Goal: Task Accomplishment & Management: Use online tool/utility

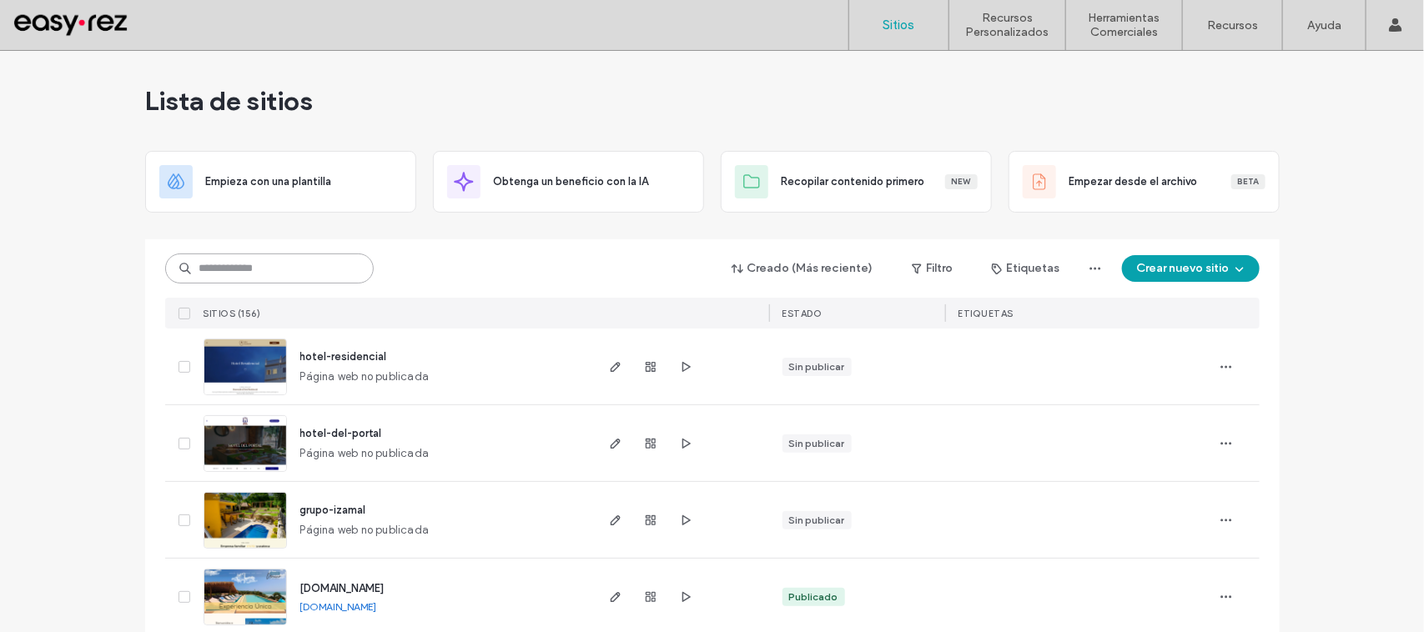
click at [289, 264] on input at bounding box center [269, 269] width 208 height 30
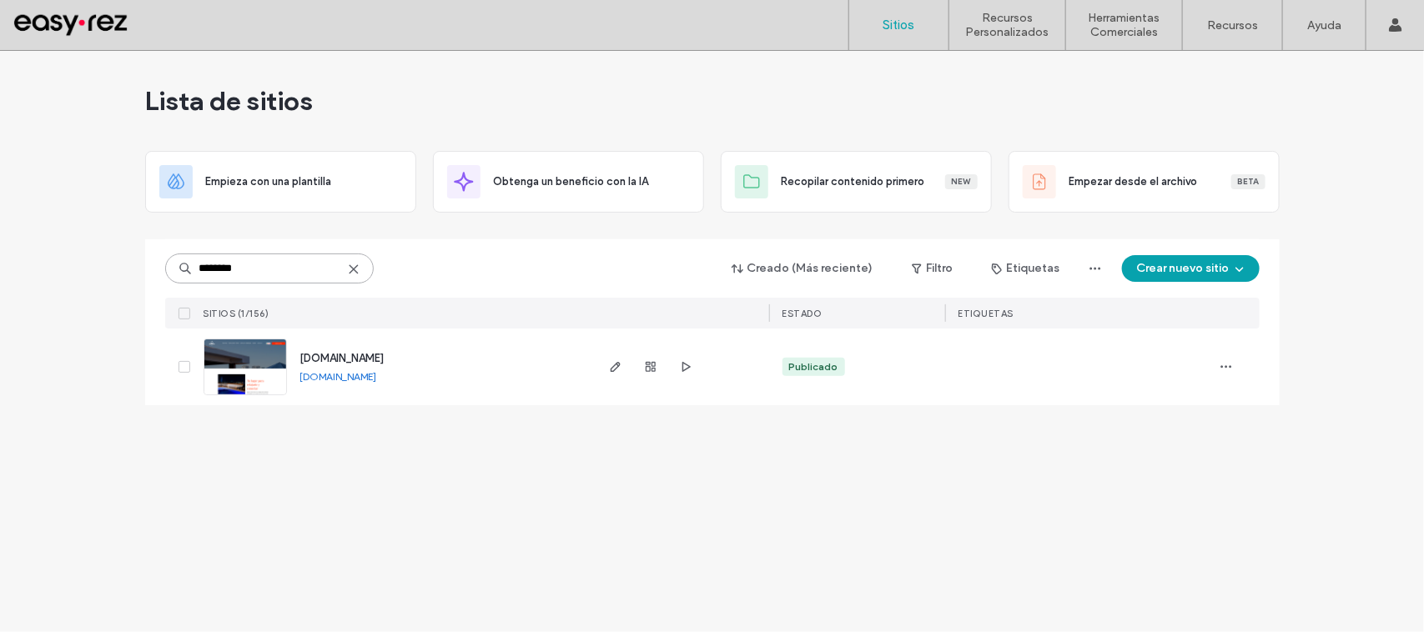
type input "********"
click at [344, 356] on span "www.vallartalivehotel.com" at bounding box center [342, 358] width 84 height 13
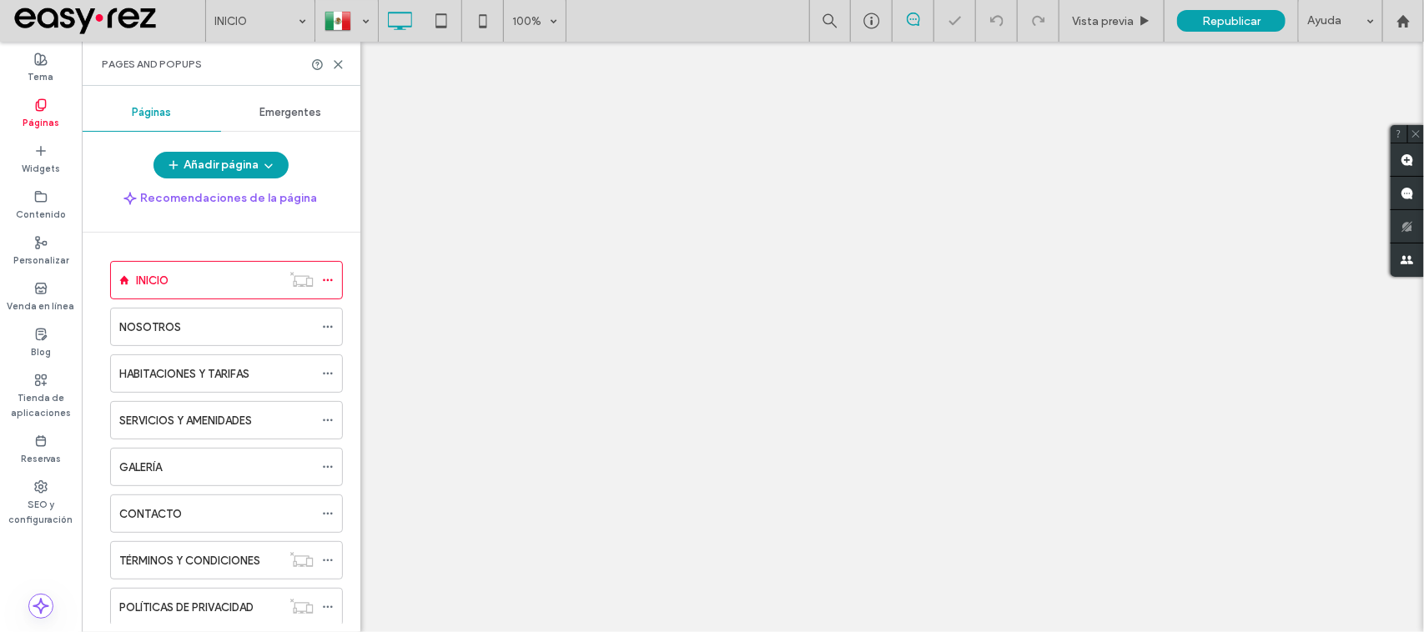
click at [177, 364] on div "HABITACIONES Y TARIFAS" at bounding box center [216, 373] width 194 height 37
click at [183, 376] on div at bounding box center [712, 316] width 1424 height 632
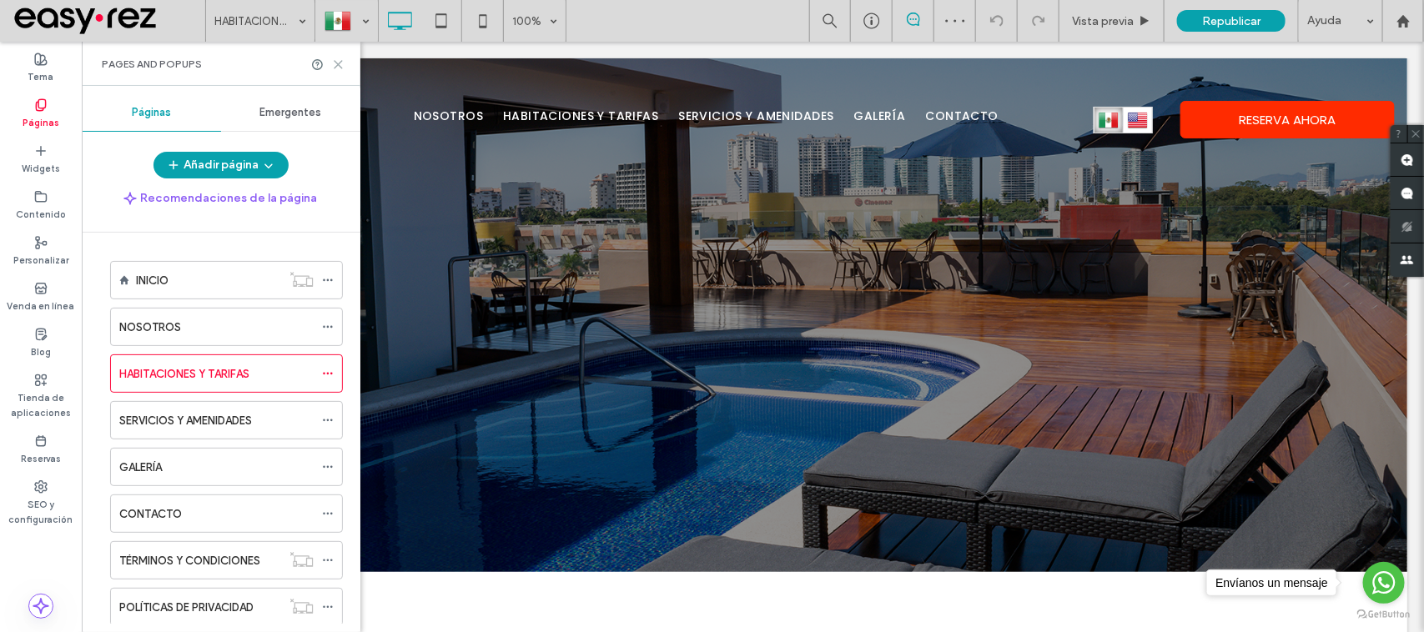
click at [335, 67] on use at bounding box center [338, 65] width 8 height 8
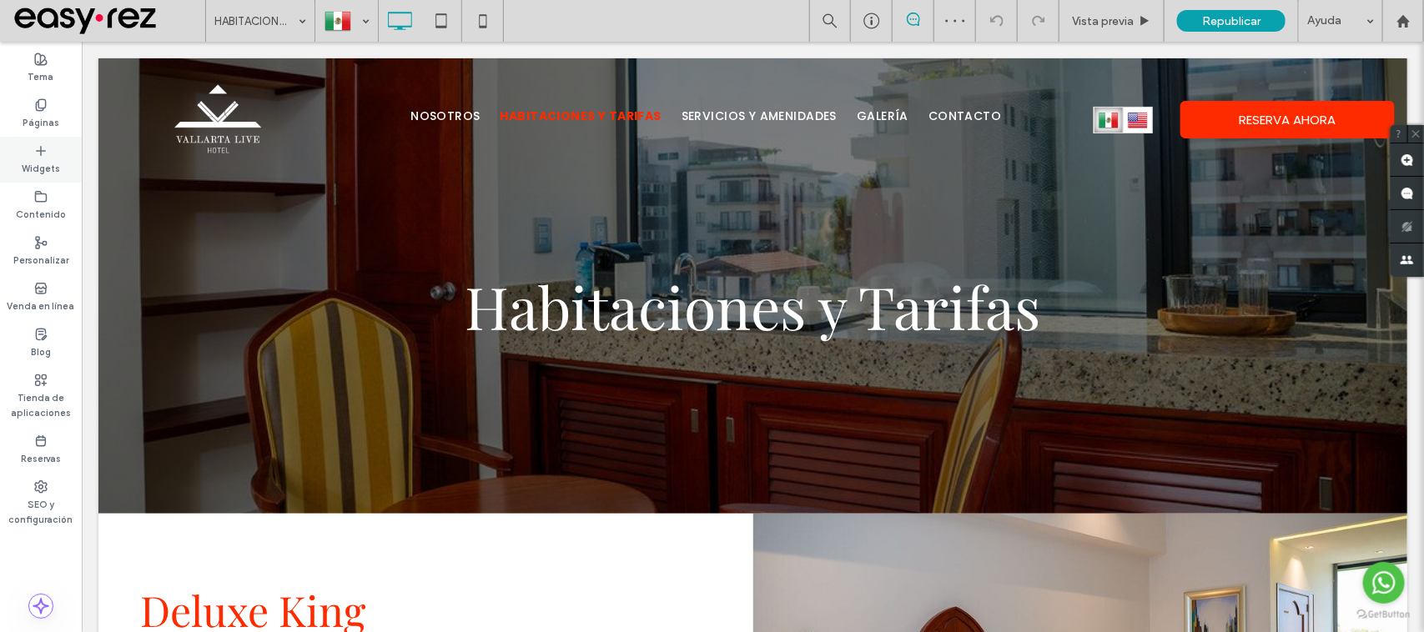
click at [31, 163] on label "Widgets" at bounding box center [41, 167] width 38 height 18
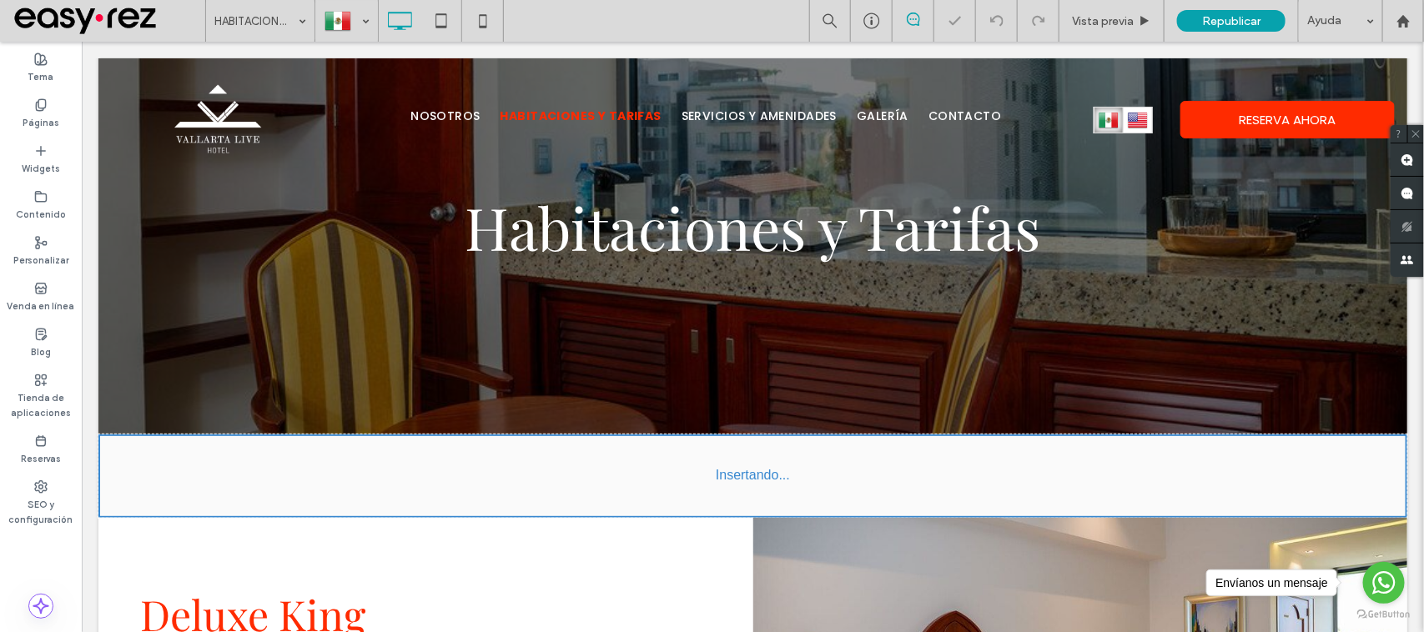
scroll to position [88, 0]
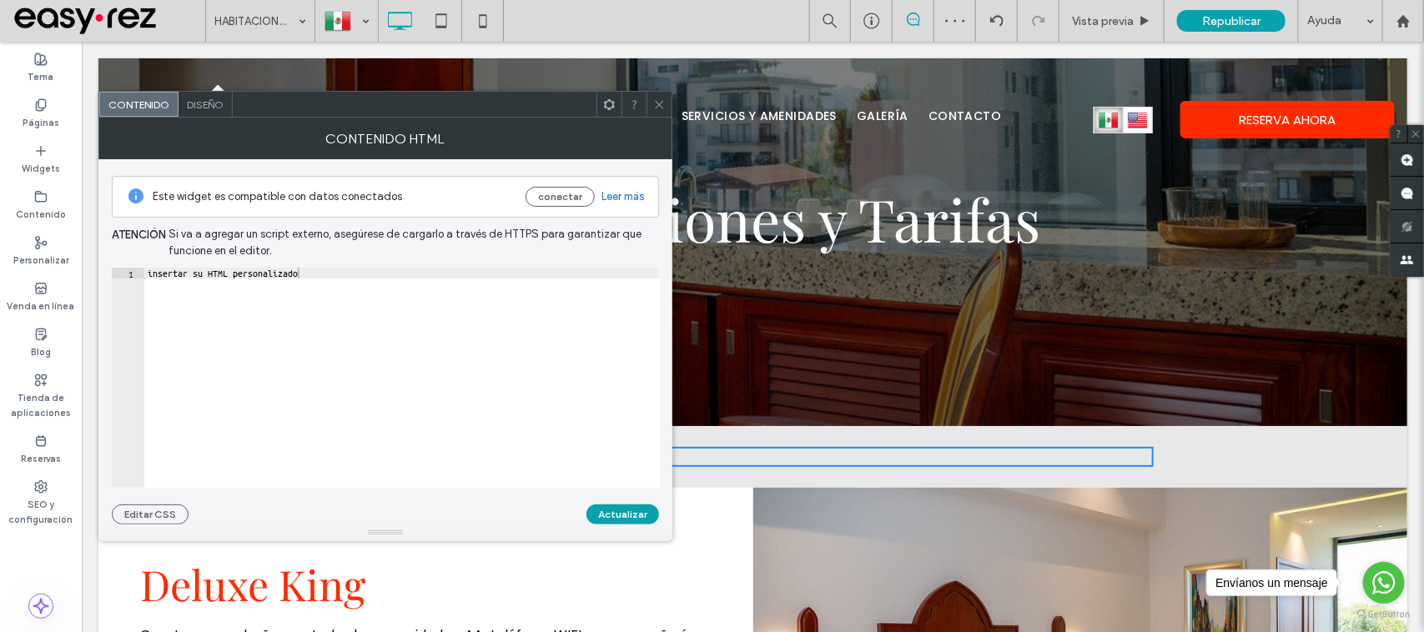
type textarea "**********"
drag, startPoint x: 383, startPoint y: 314, endPoint x: 95, endPoint y: 237, distance: 298.0
paste textarea "Cursor at row 1"
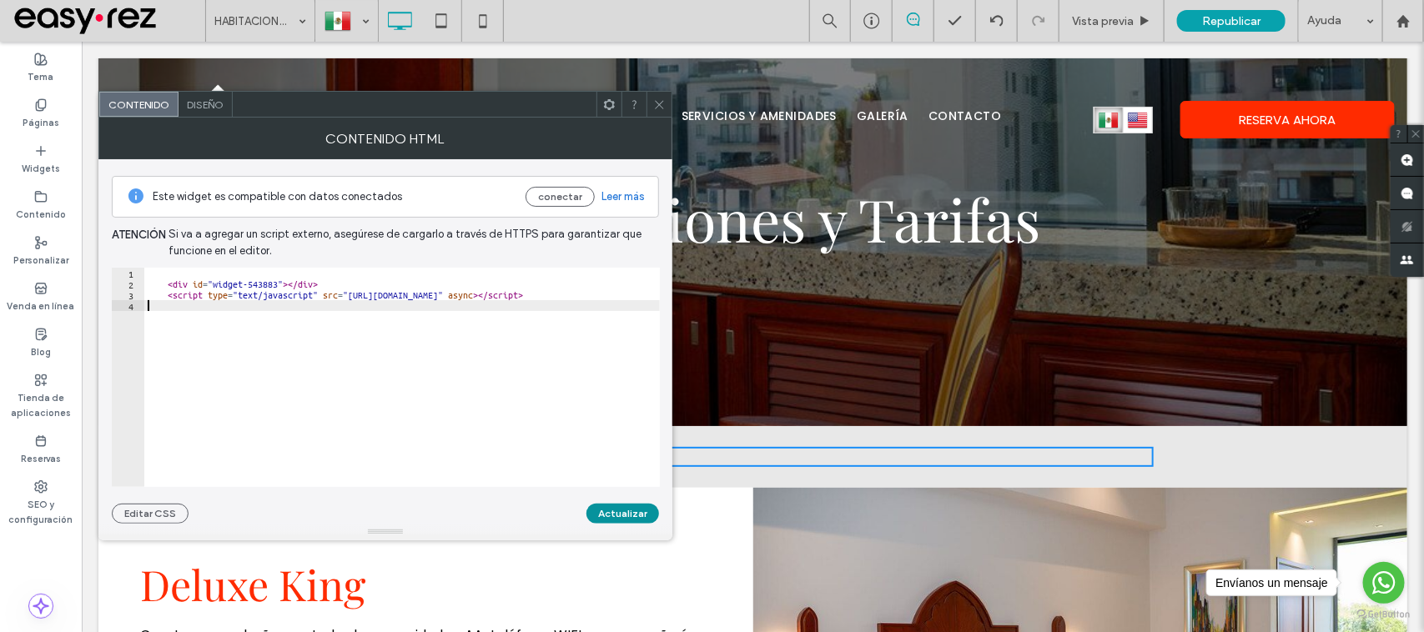
click at [631, 511] on button "Actualizar" at bounding box center [622, 514] width 73 height 20
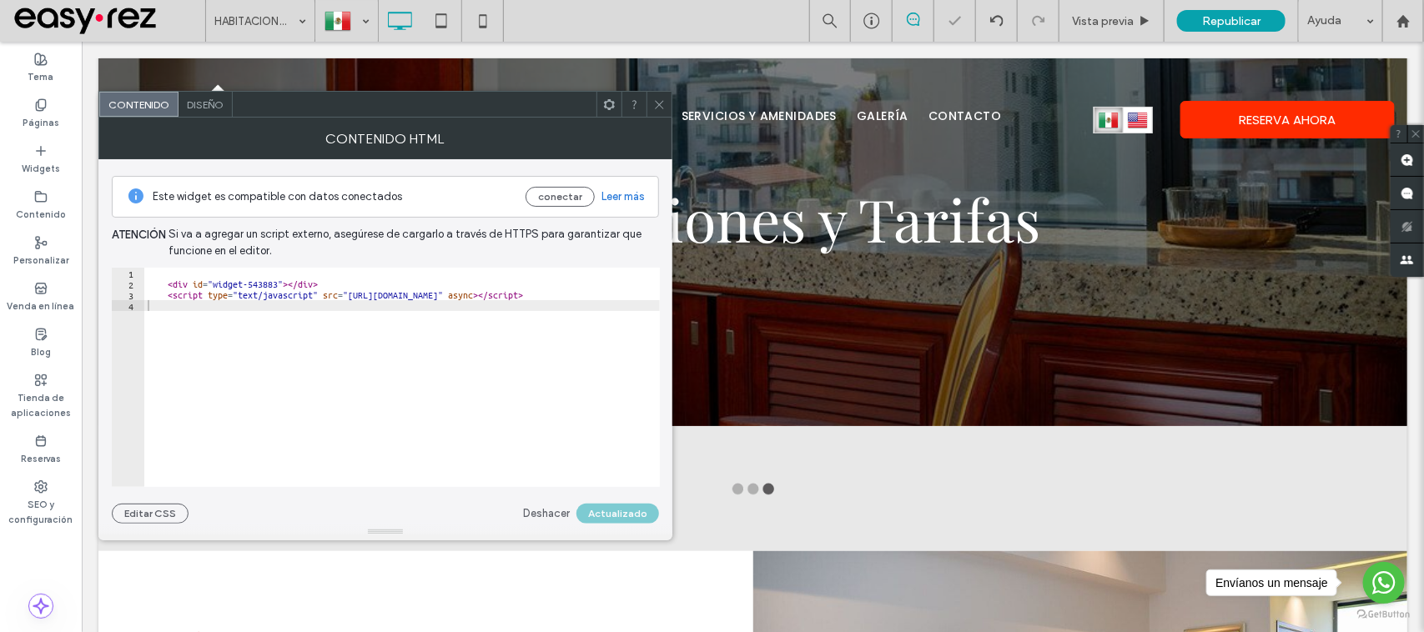
type input "**********"
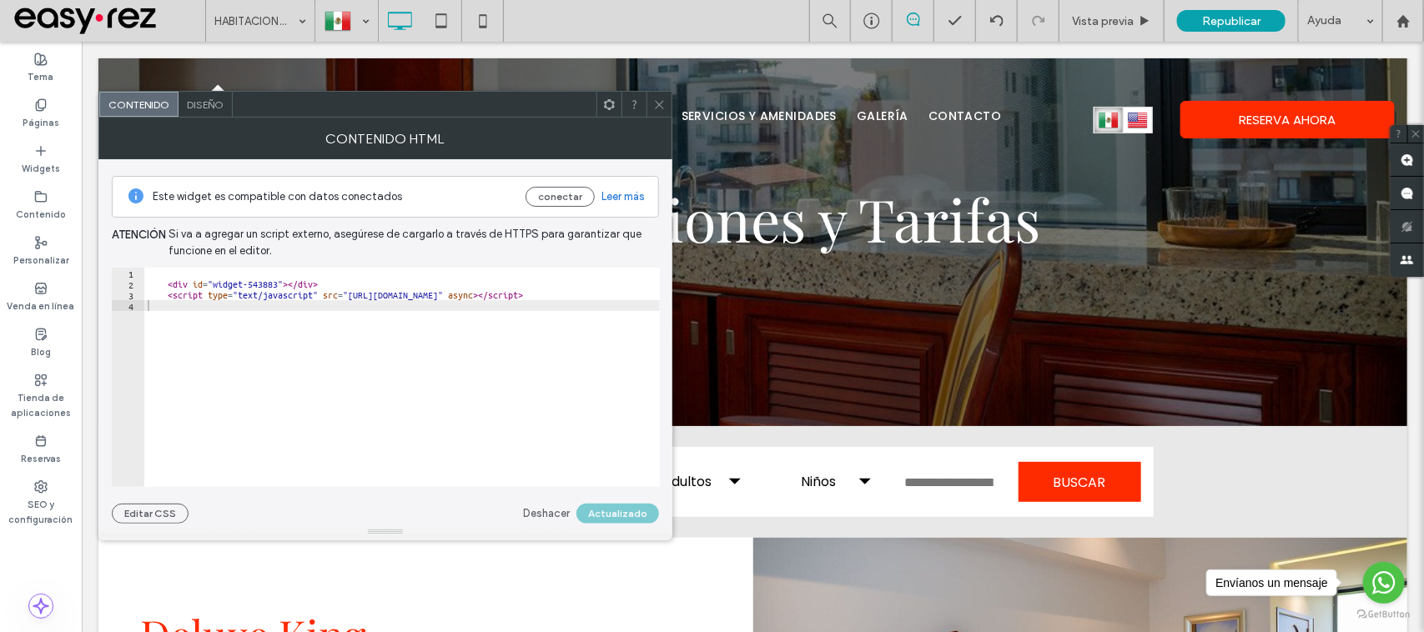
click at [661, 108] on icon at bounding box center [659, 104] width 13 height 13
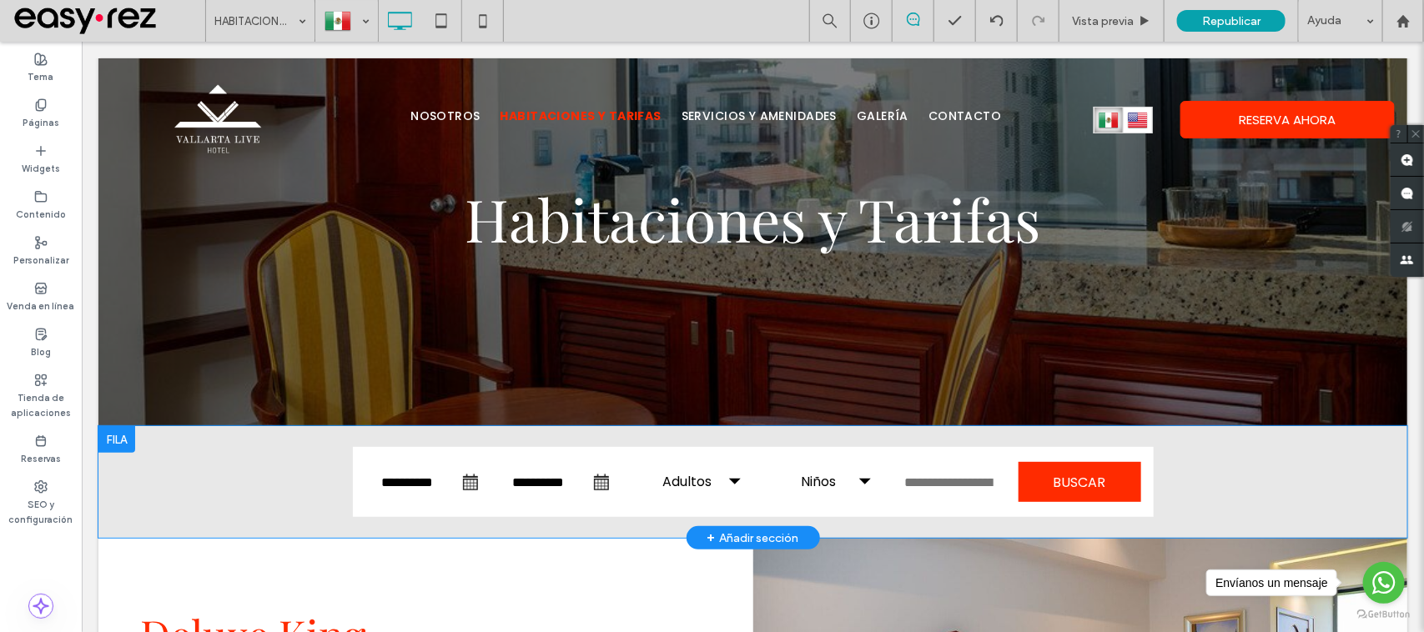
click at [230, 502] on div "**********" at bounding box center [752, 481] width 1309 height 112
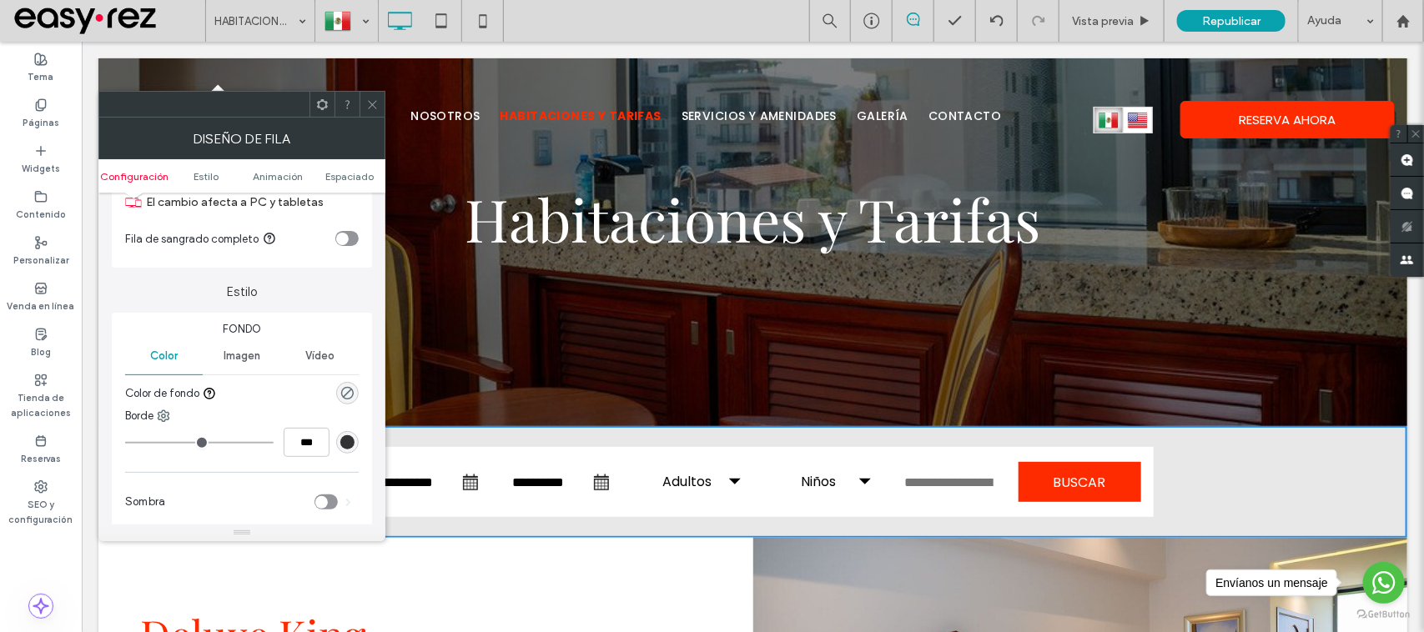
scroll to position [104, 0]
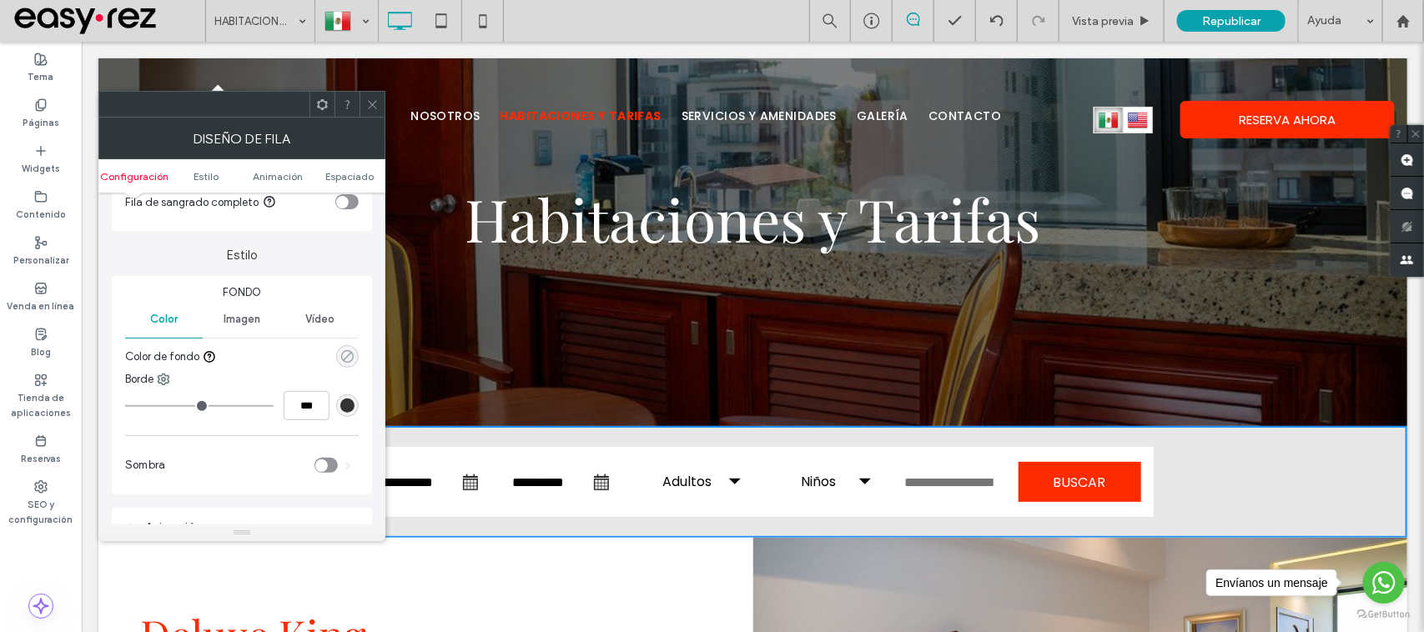
click at [341, 359] on use "rgba(0, 0, 0, 0)" at bounding box center [347, 356] width 13 height 13
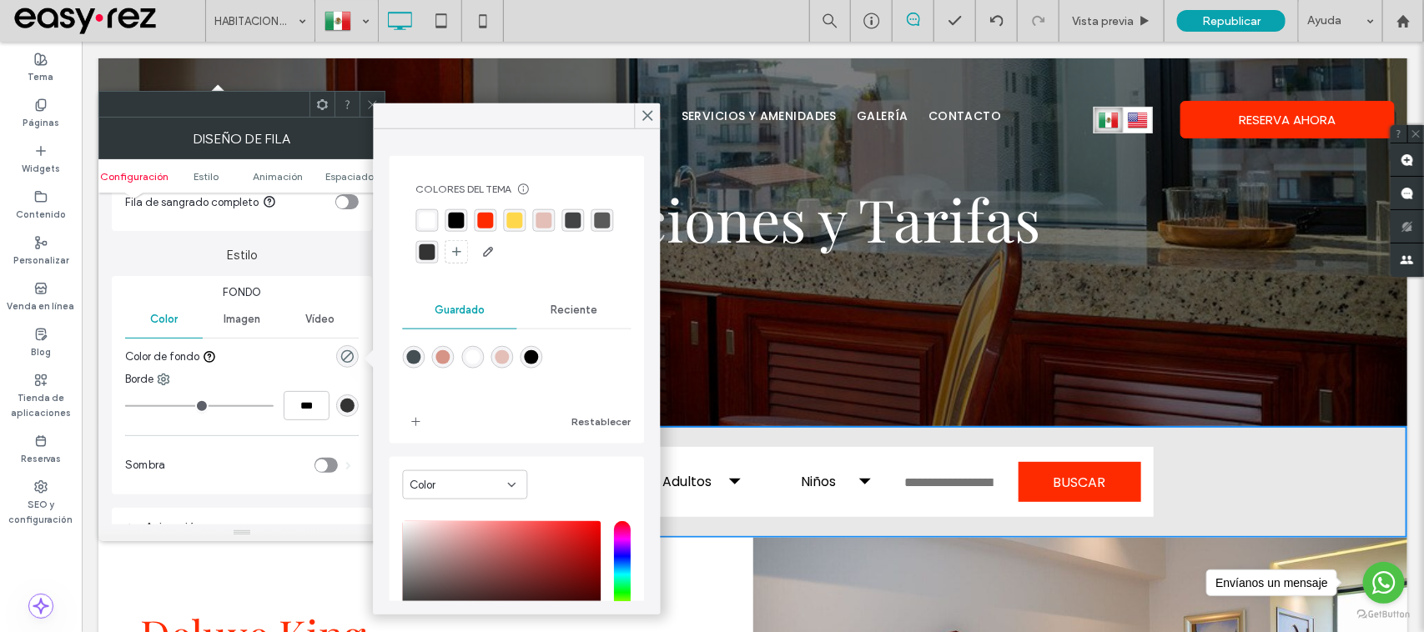
click at [431, 225] on div "rgba(255,255,255,1)" at bounding box center [427, 221] width 16 height 16
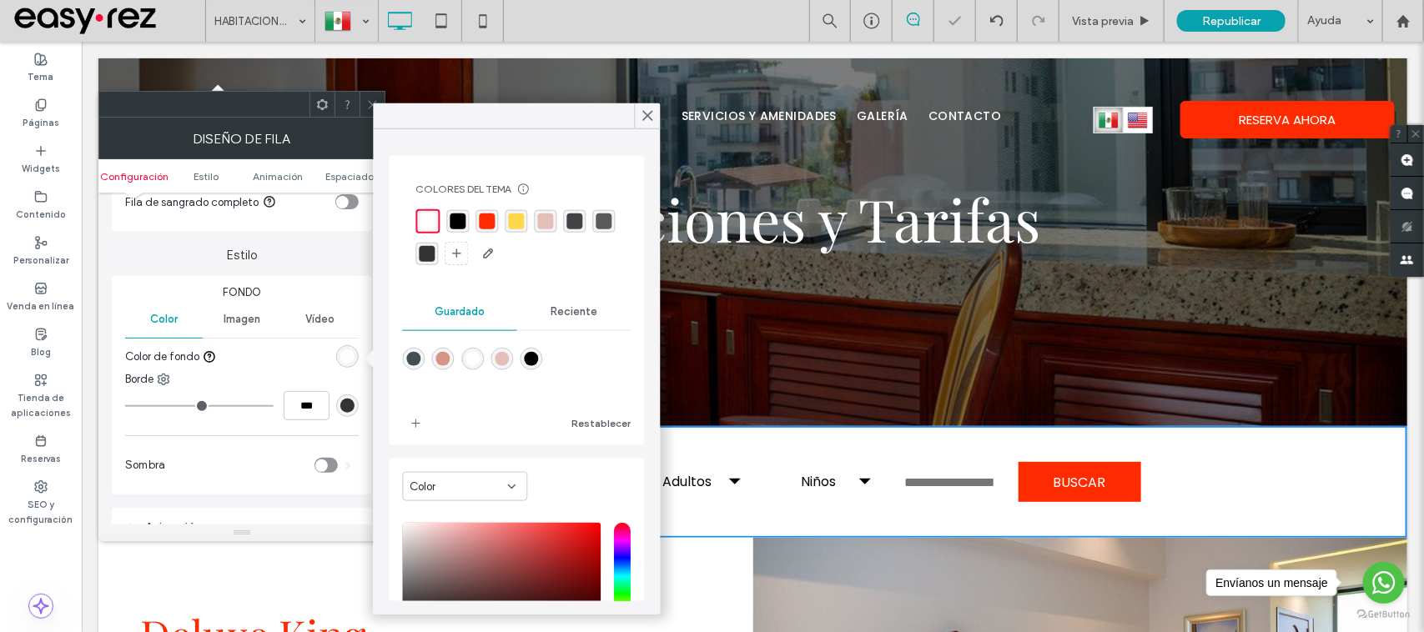
click at [361, 108] on div at bounding box center [371, 104] width 25 height 25
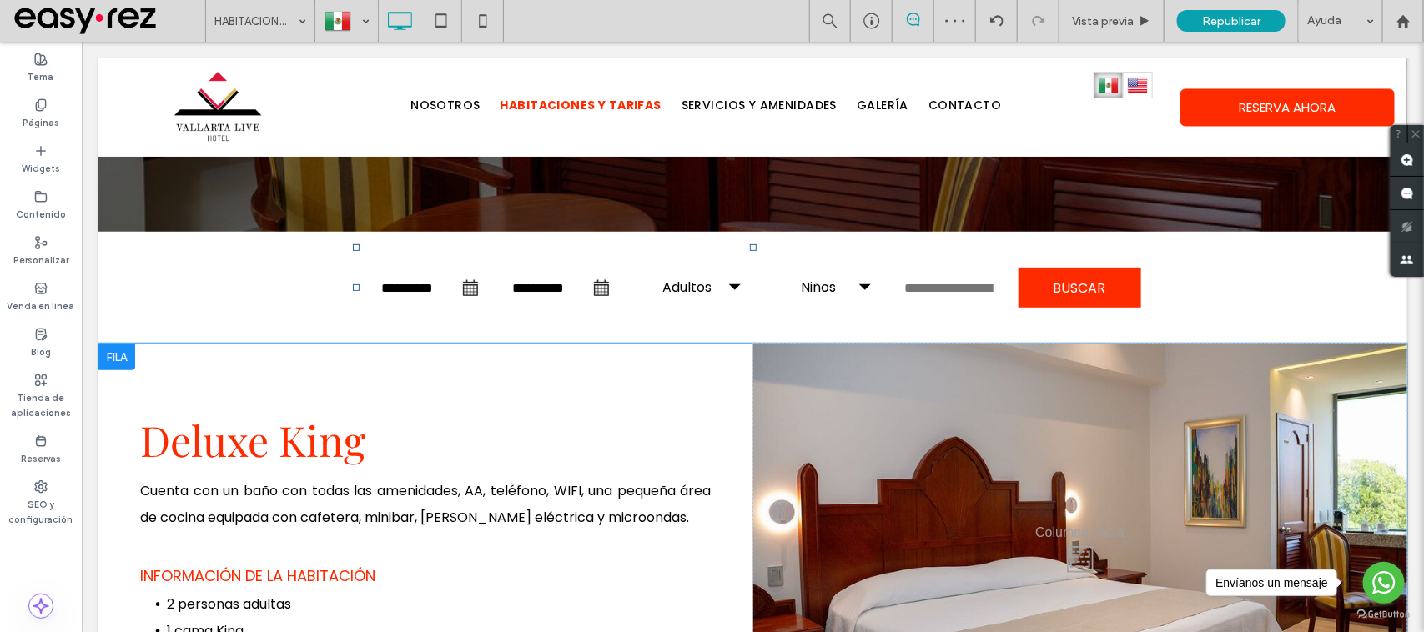
scroll to position [296, 0]
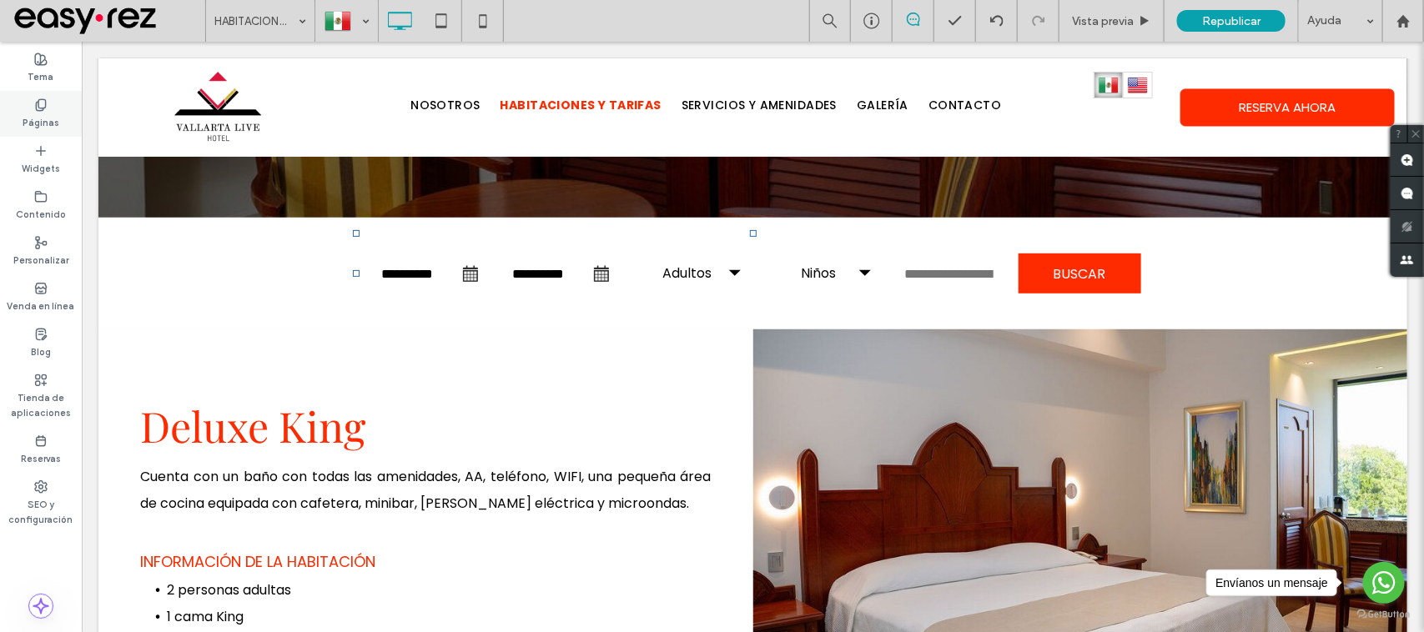
click at [29, 127] on label "Páginas" at bounding box center [41, 121] width 37 height 18
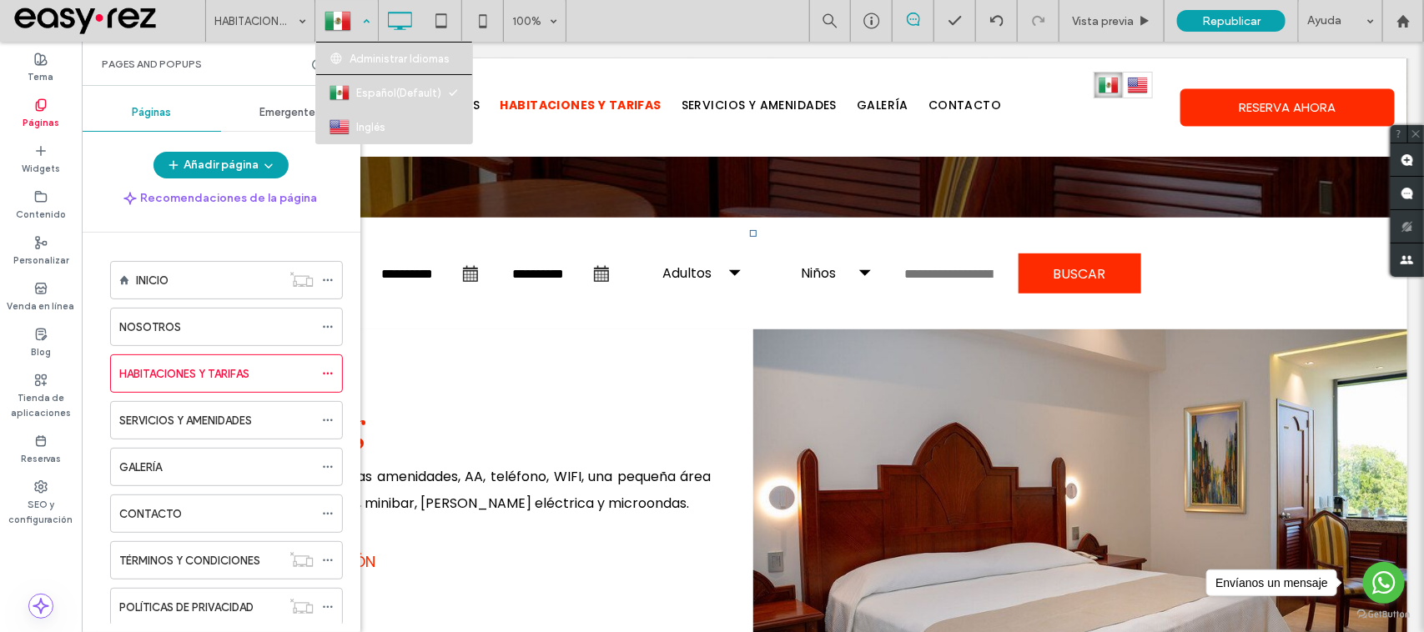
click at [344, 6] on div at bounding box center [346, 21] width 61 height 40
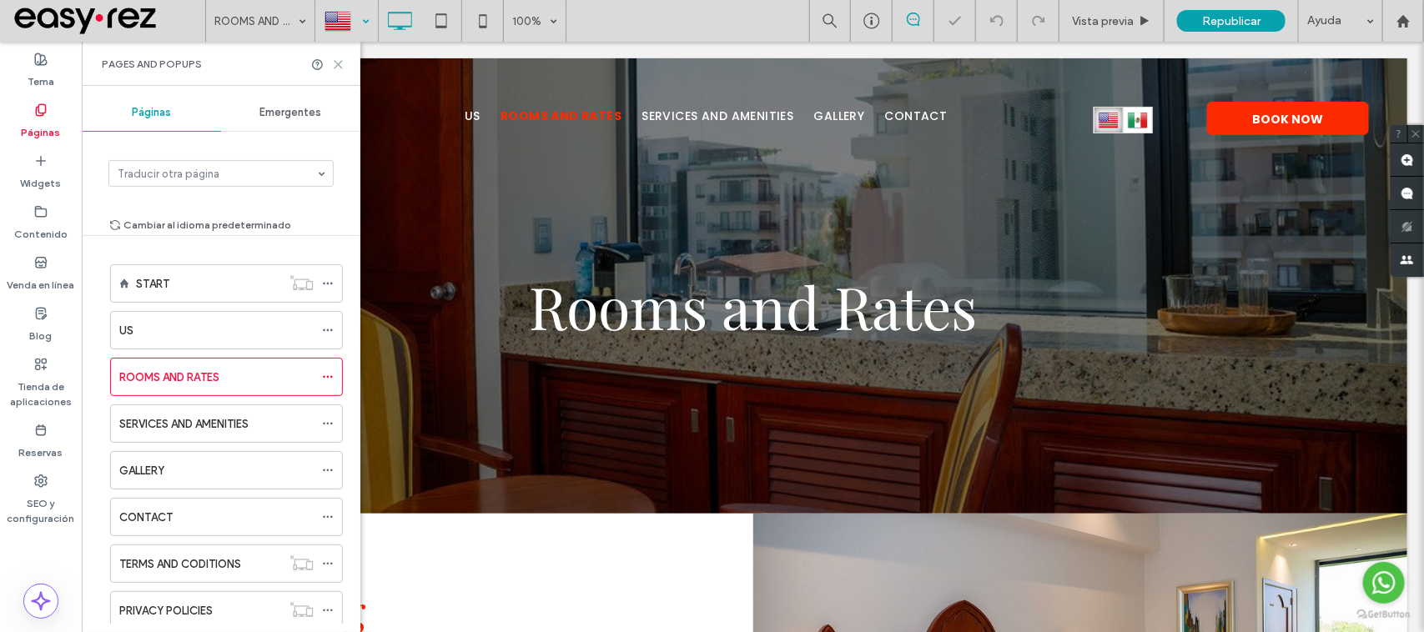
drag, startPoint x: 336, startPoint y: 63, endPoint x: 256, endPoint y: 21, distance: 90.3
click at [336, 63] on use at bounding box center [338, 65] width 8 height 8
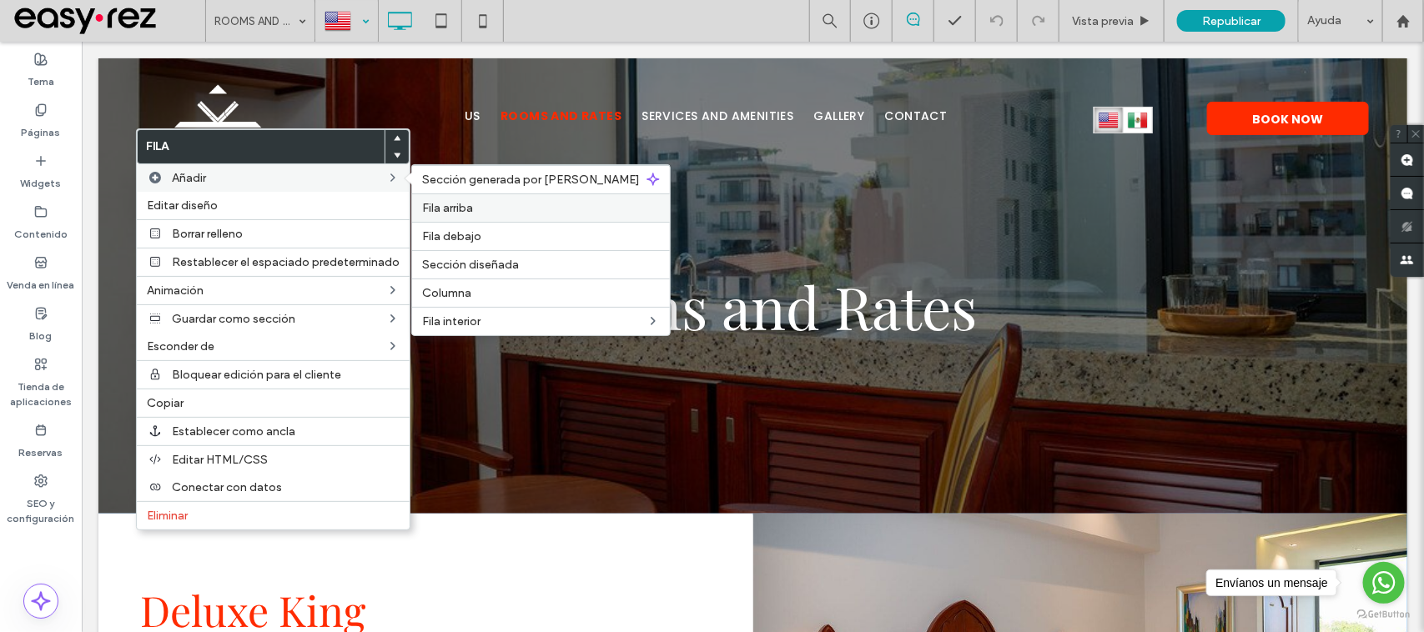
click at [445, 210] on span "Fila arriba" at bounding box center [447, 208] width 51 height 14
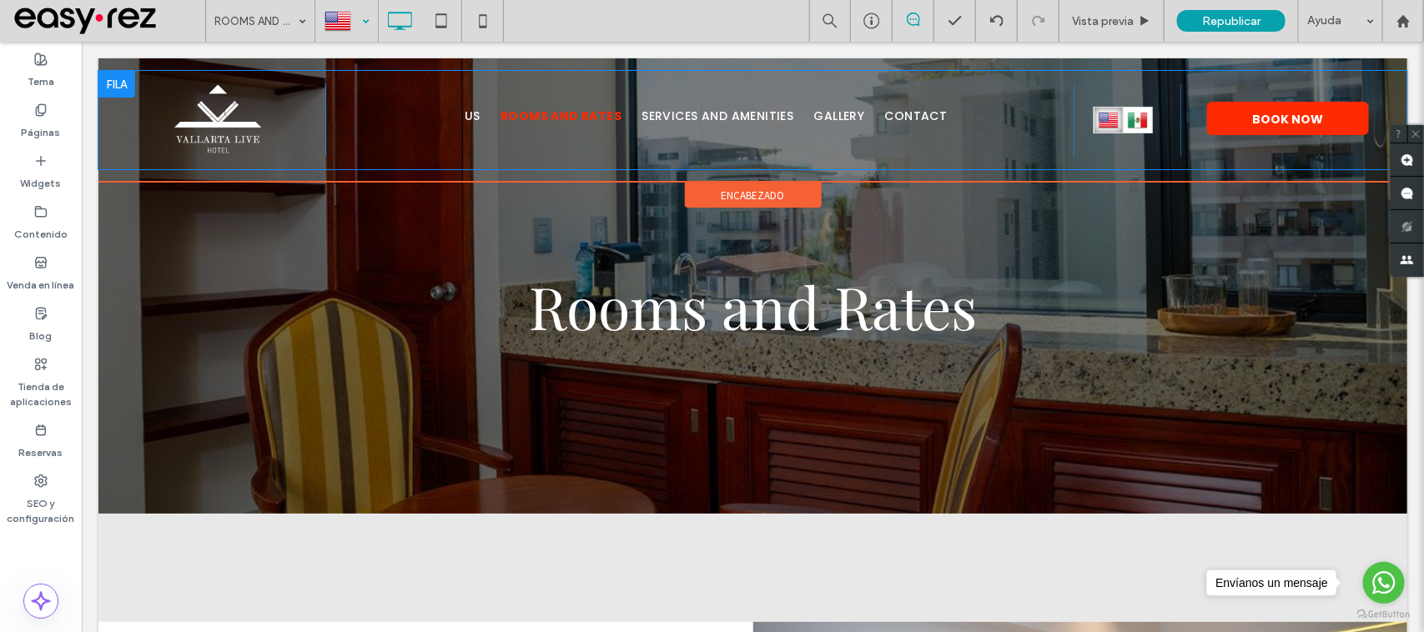
scroll to position [104, 0]
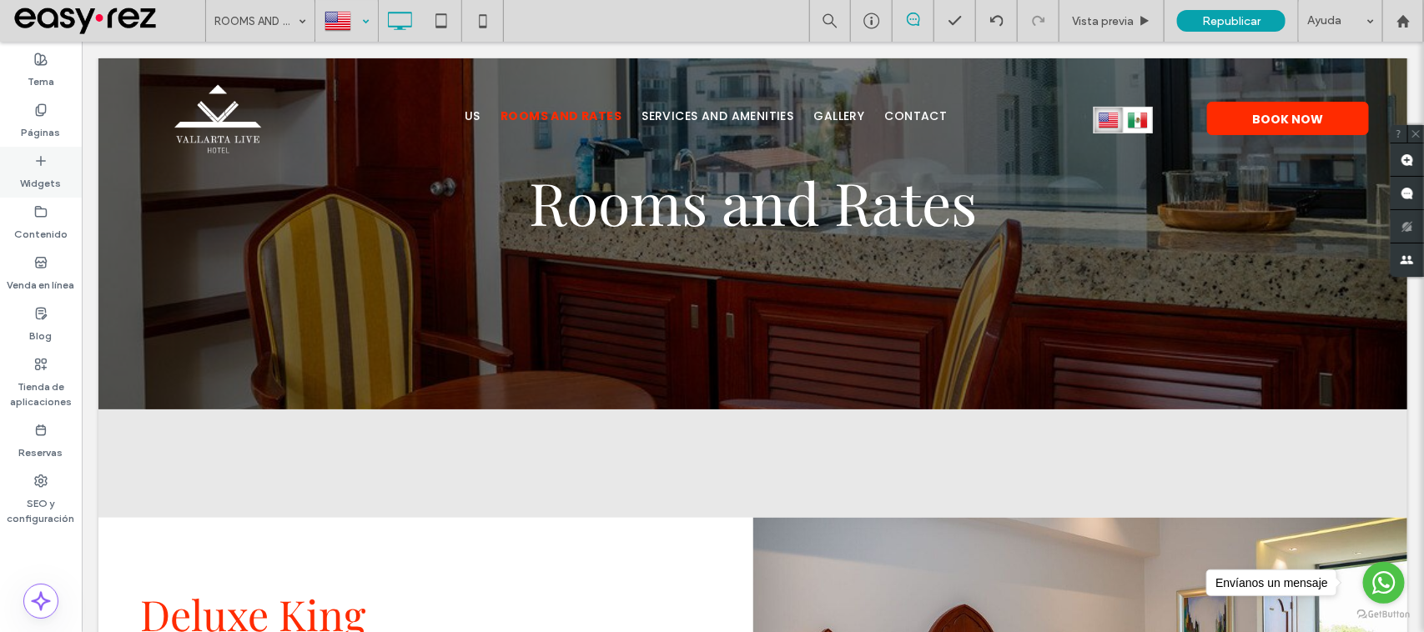
click at [52, 155] on div "Widgets" at bounding box center [41, 172] width 82 height 51
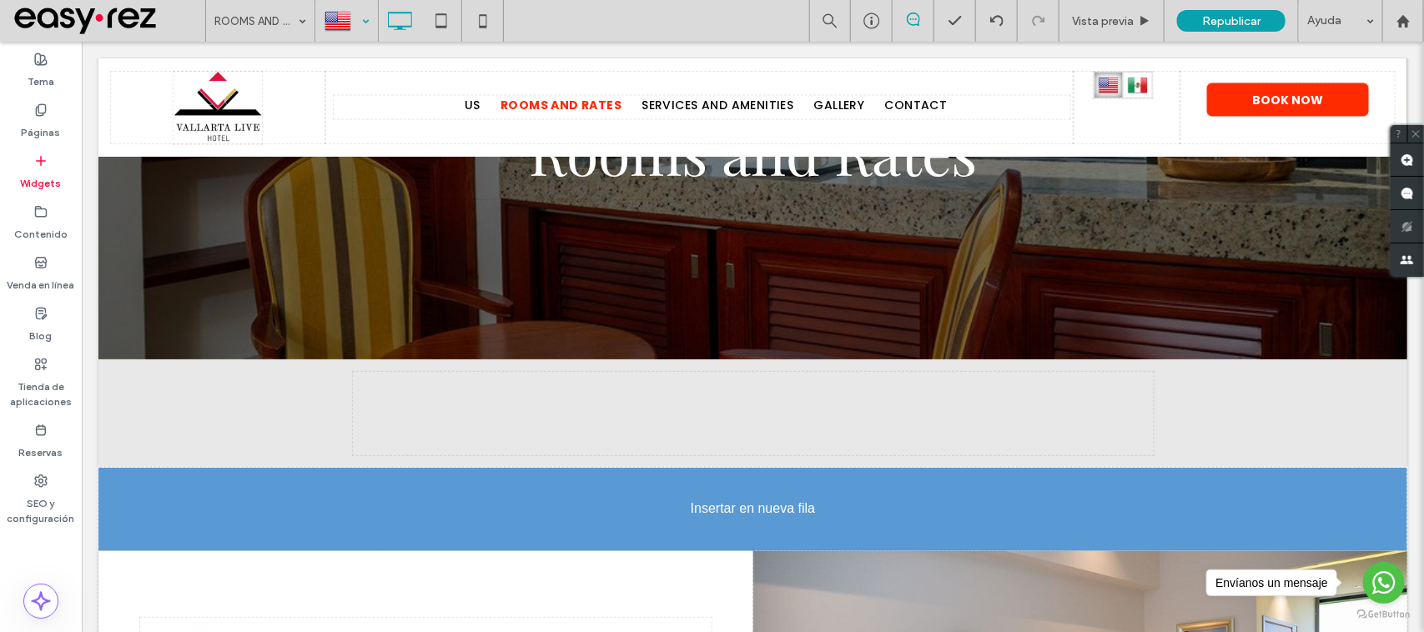
scroll to position [171, 0]
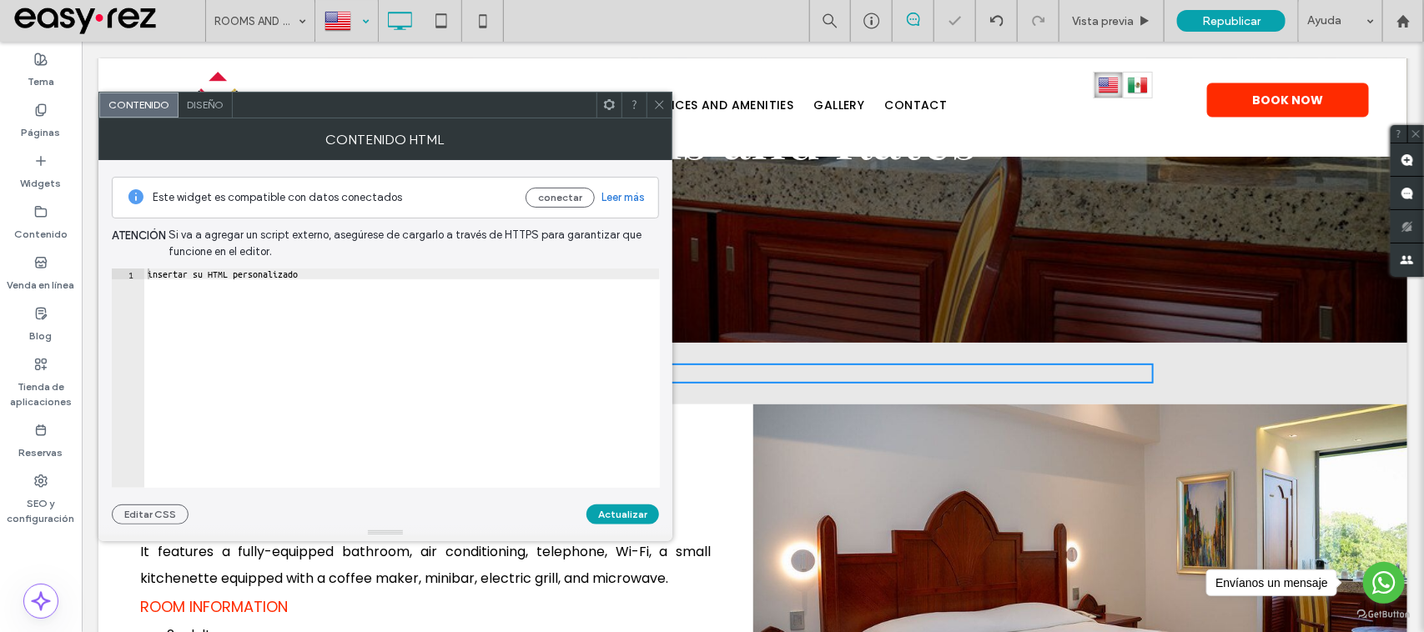
type textarea "**********"
drag, startPoint x: 324, startPoint y: 272, endPoint x: 7, endPoint y: 247, distance: 317.9
click at [13, 249] on body ".wqwq-1{fill:#231f20;} .cls-1q, .cls-2q { fill-rule: evenodd; } .cls-2q { fill:…" at bounding box center [712, 316] width 1424 height 632
paste textarea "Cursor at row 1"
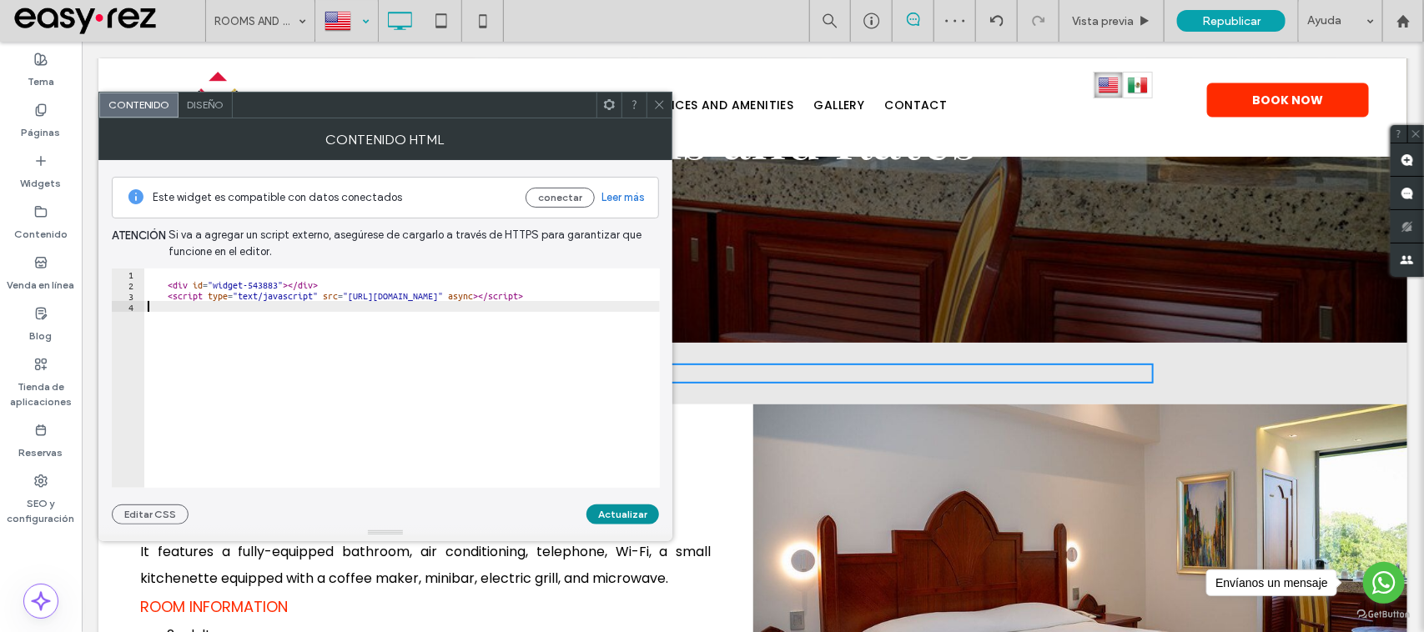
click at [635, 514] on button "Actualizar" at bounding box center [622, 515] width 73 height 20
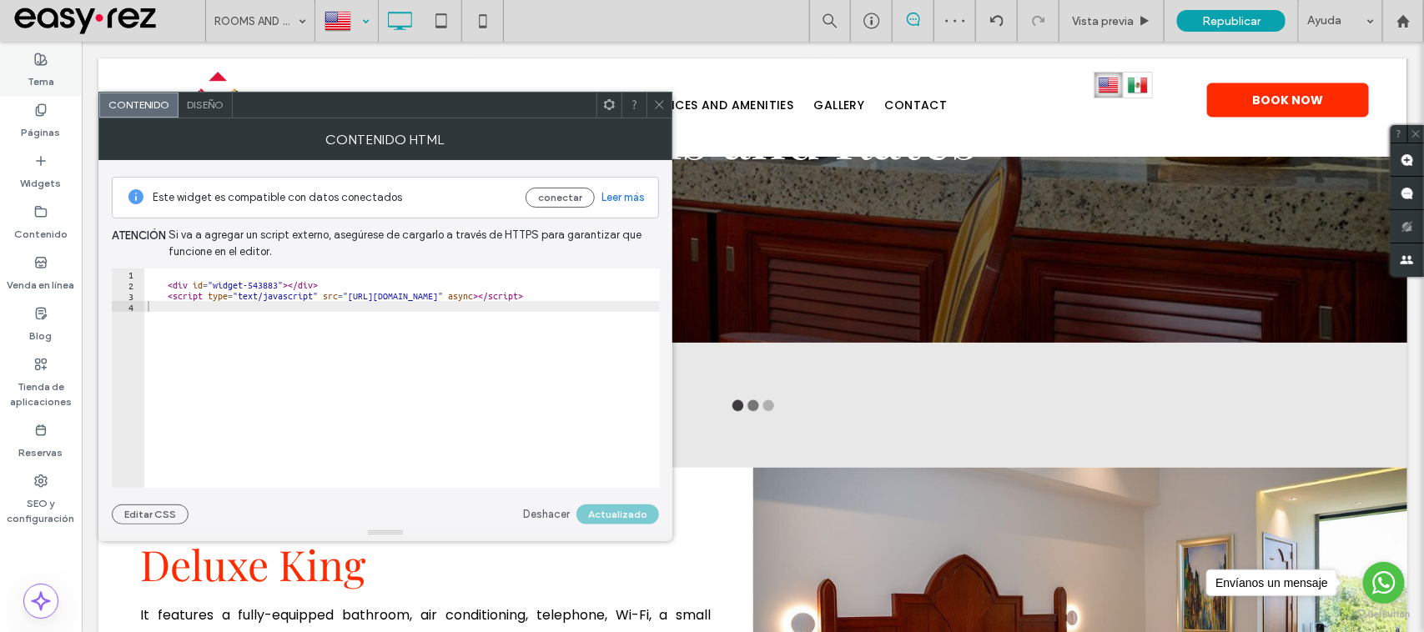
type input "**********"
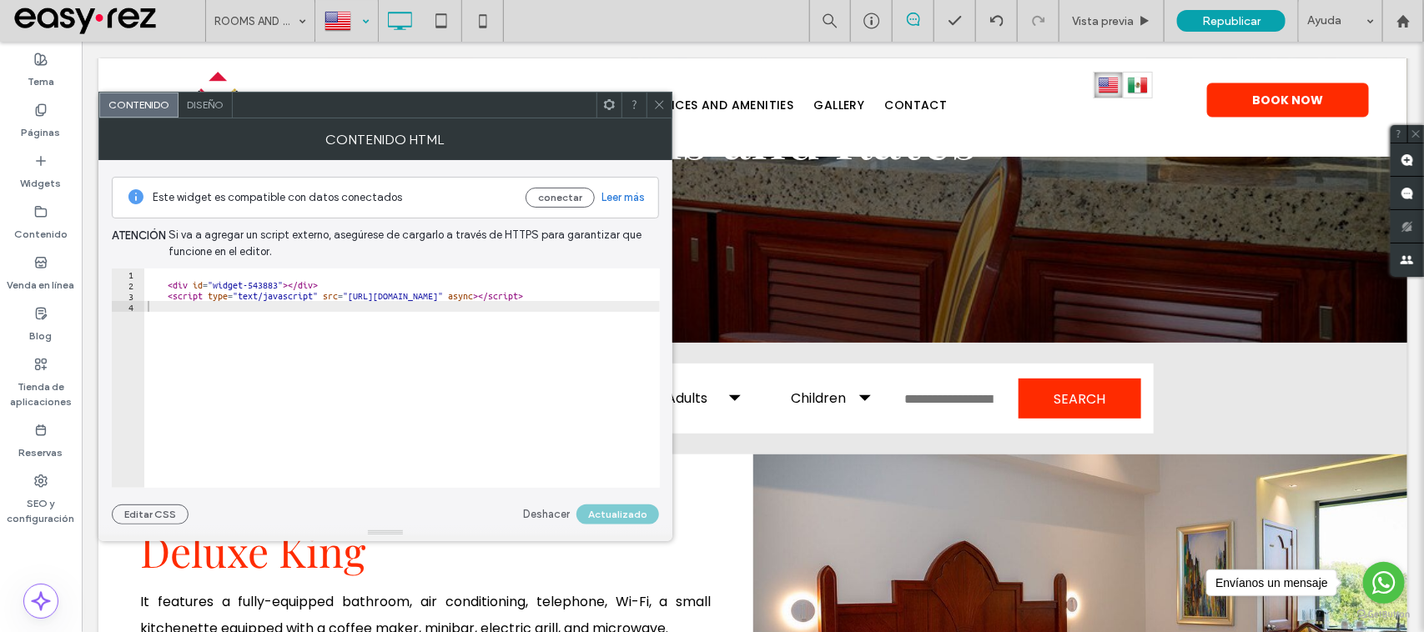
click at [664, 101] on icon at bounding box center [659, 104] width 13 height 13
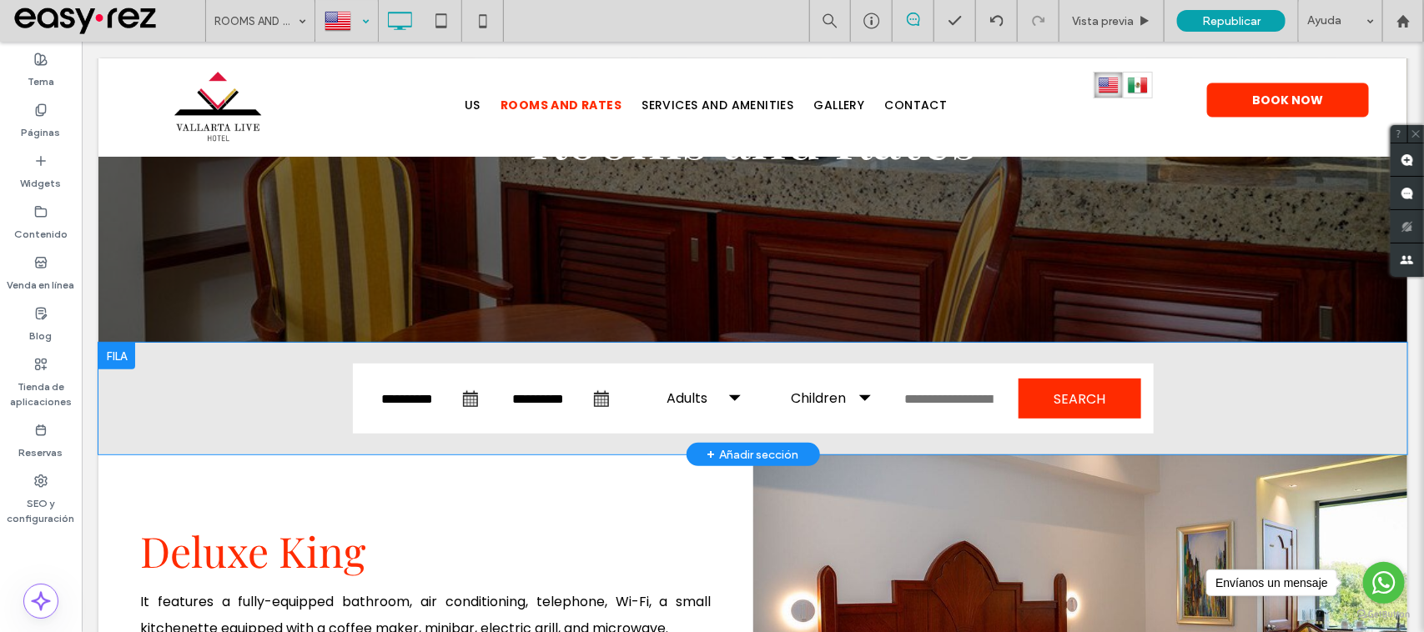
click at [203, 350] on div "**********" at bounding box center [752, 398] width 1309 height 112
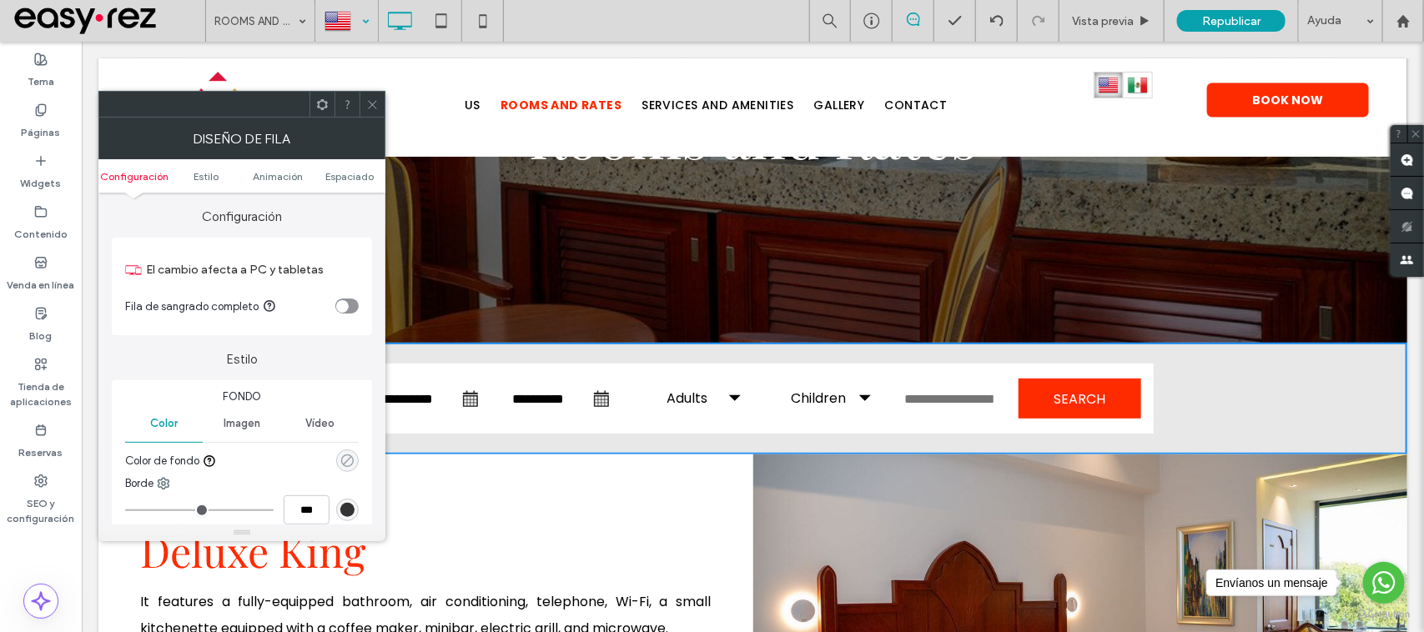
click at [351, 463] on icon "rgba(0, 0, 0, 0)" at bounding box center [347, 461] width 14 height 14
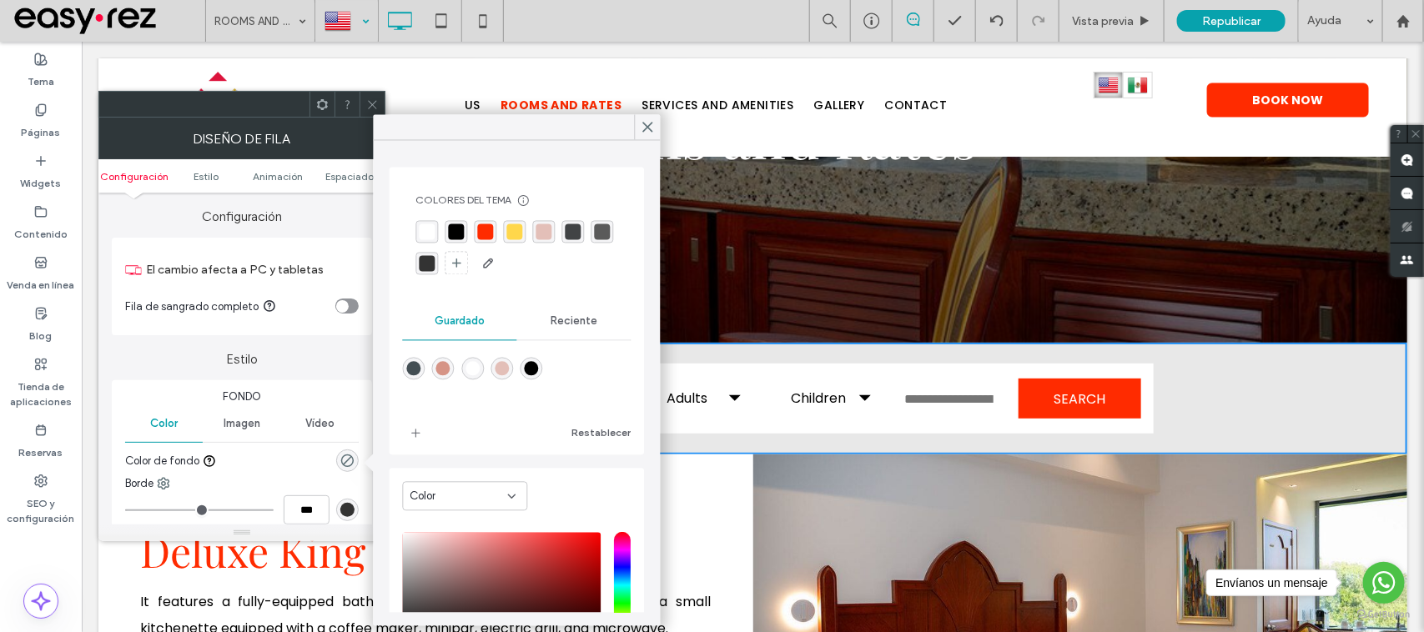
click at [413, 228] on div "Colores del tema Ahorre tiempo con los colores del tema Cree una paleta de colo…" at bounding box center [517, 235] width 229 height 109
click at [423, 223] on div "rgba(255,255,255,1)" at bounding box center [427, 232] width 23 height 23
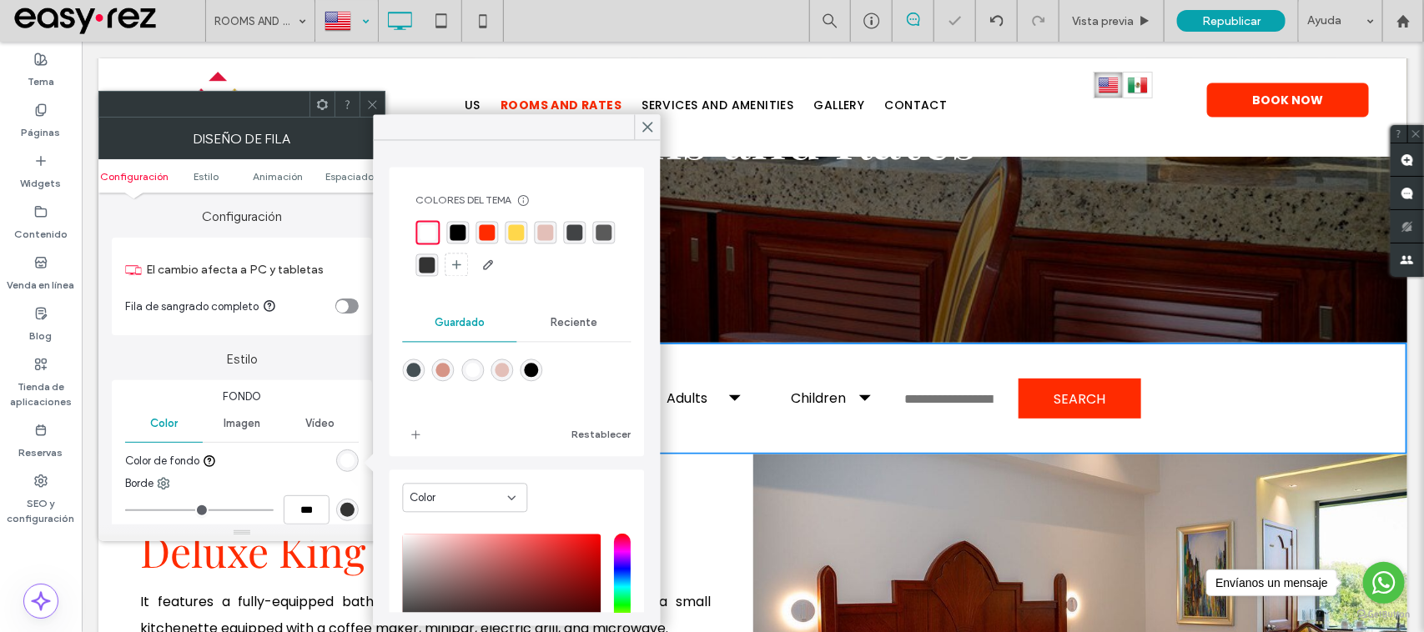
click at [371, 88] on div at bounding box center [752, 107] width 1309 height 98
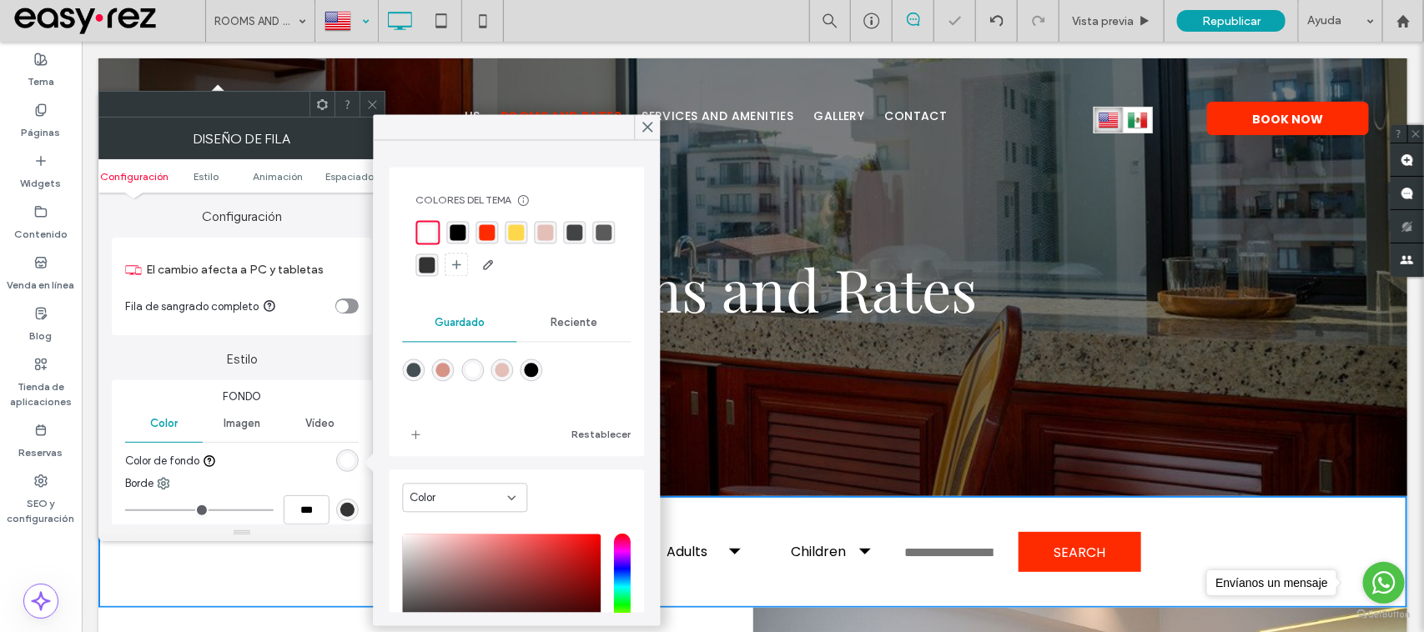
scroll to position [0, 0]
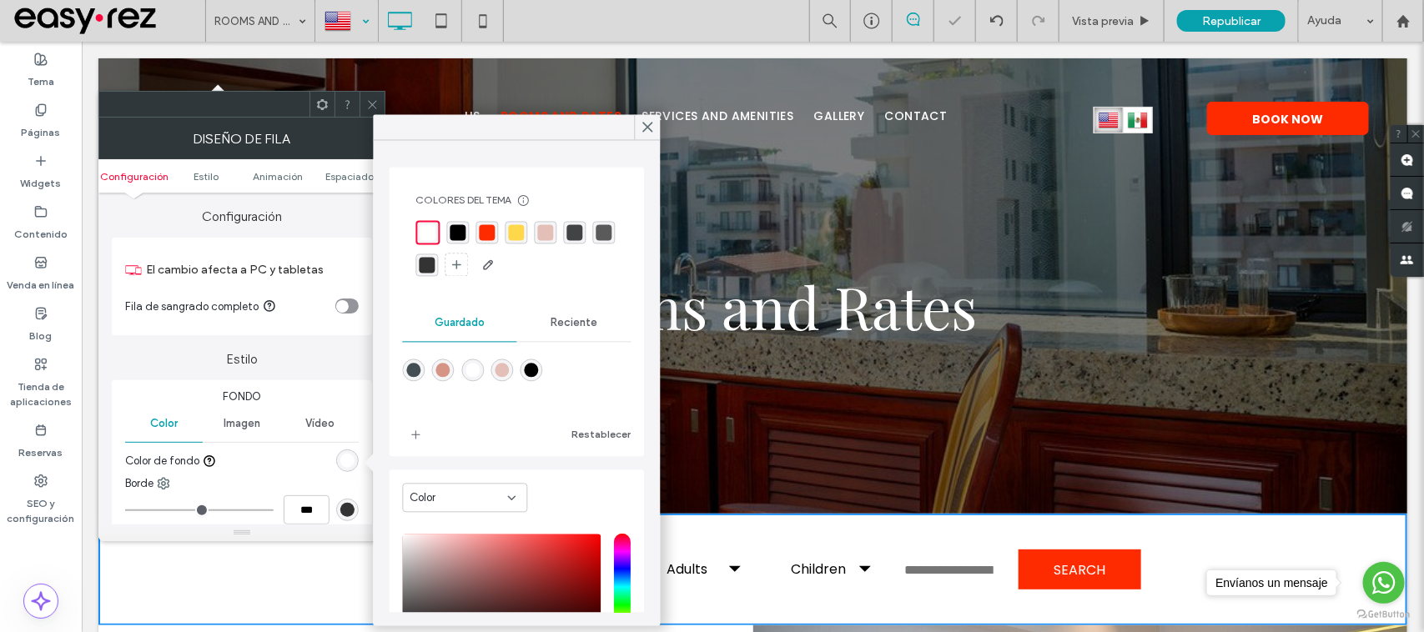
click at [377, 108] on icon at bounding box center [372, 104] width 13 height 13
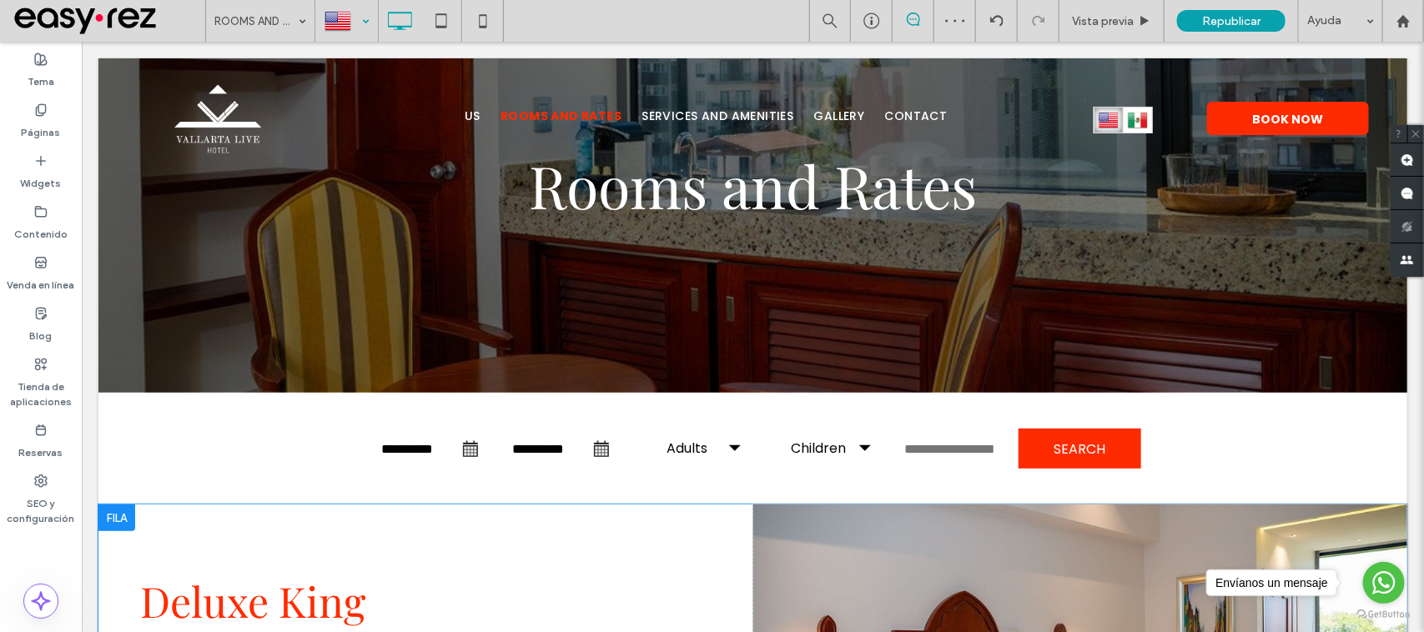
scroll to position [313, 0]
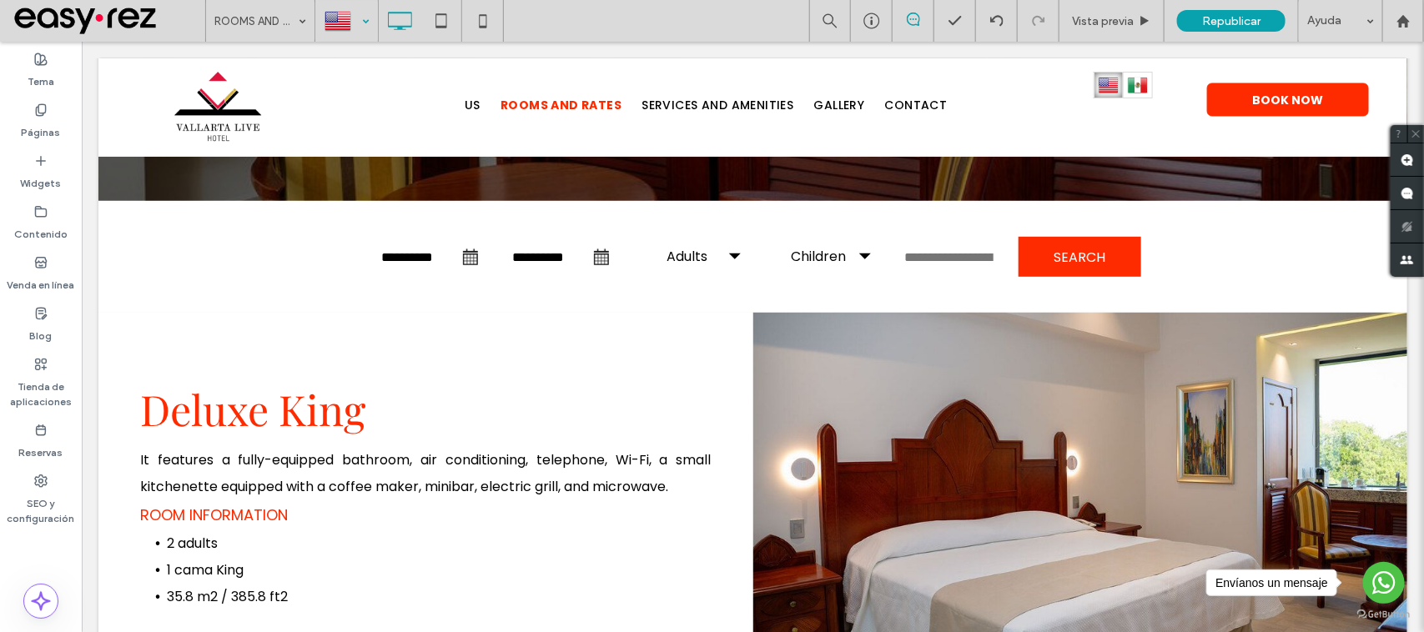
click at [334, 13] on div at bounding box center [346, 21] width 61 height 40
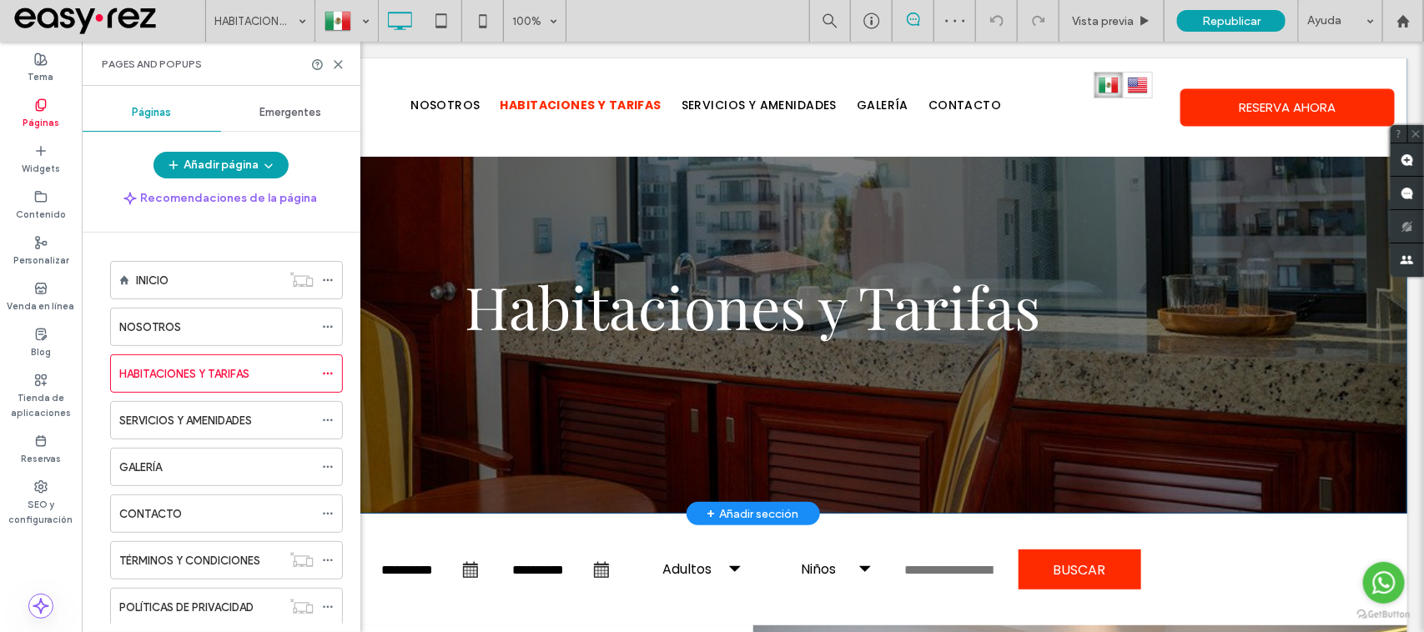
scroll to position [208, 0]
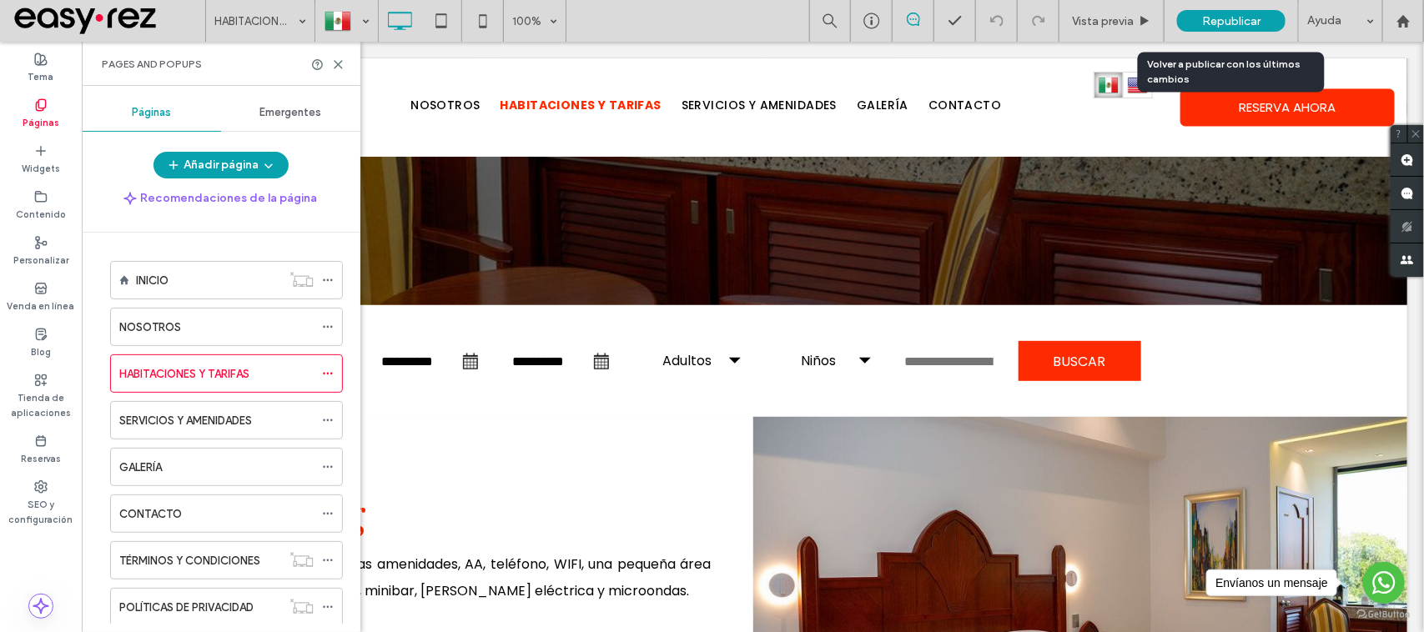
click at [1206, 34] on div "Republicar" at bounding box center [1231, 21] width 108 height 42
click at [1198, 27] on div "Republicar" at bounding box center [1231, 21] width 108 height 22
